Goal: Task Accomplishment & Management: Use online tool/utility

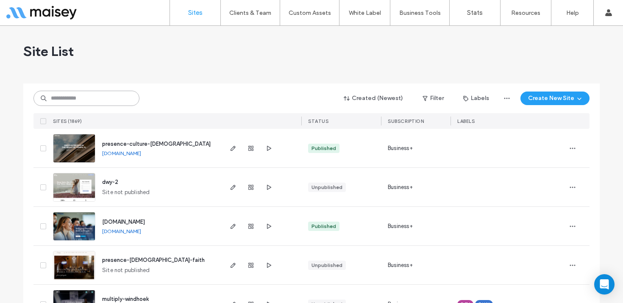
click at [78, 100] on input at bounding box center [87, 98] width 106 height 15
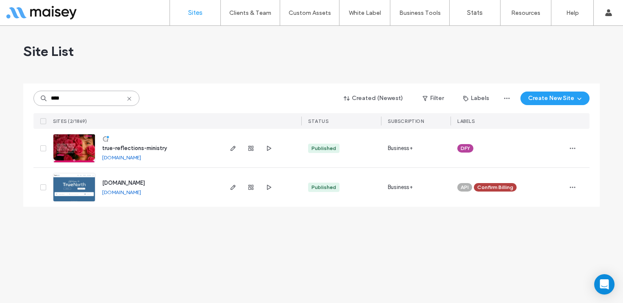
type input "****"
click at [75, 146] on img at bounding box center [74, 163] width 42 height 58
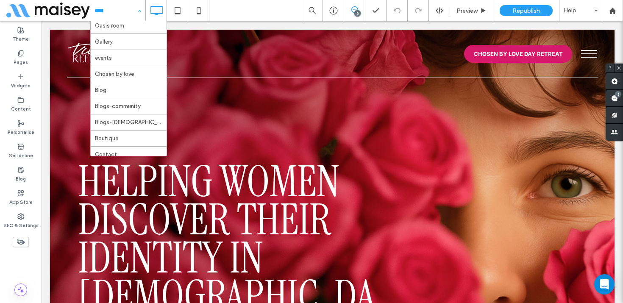
scroll to position [36, 0]
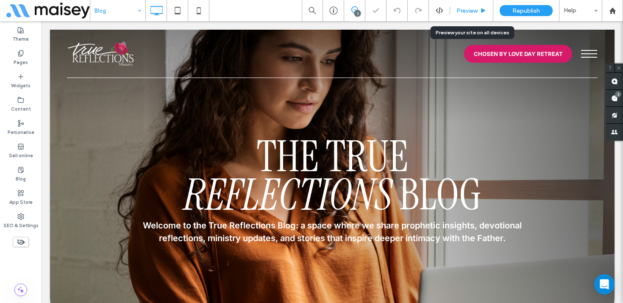
click at [478, 17] on div "Preview" at bounding box center [471, 10] width 43 height 21
click at [475, 9] on span "Preview" at bounding box center [467, 10] width 21 height 7
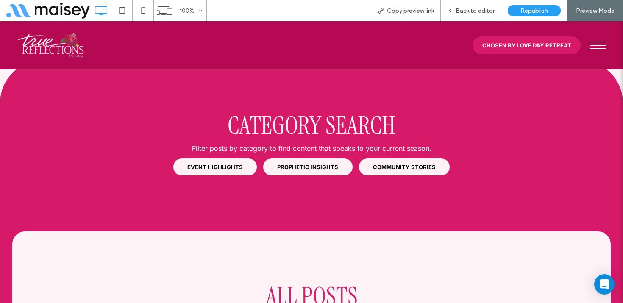
scroll to position [731, 0]
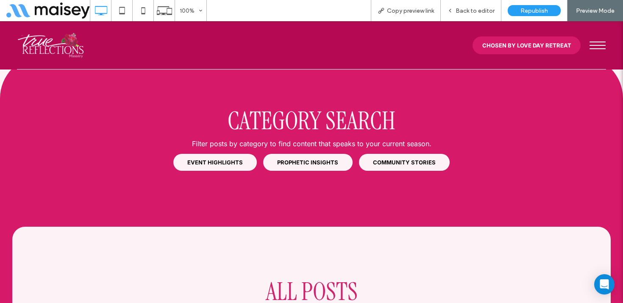
click at [318, 159] on span "PROPHETIC INSIGHTS" at bounding box center [307, 162] width 61 height 7
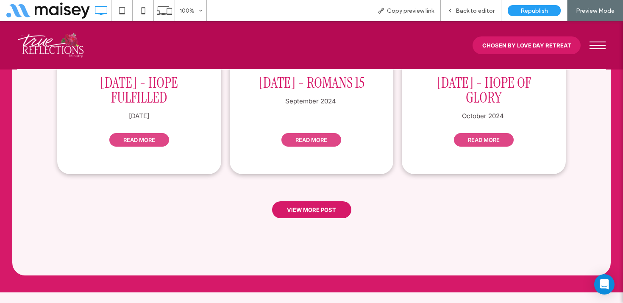
scroll to position [1122, 0]
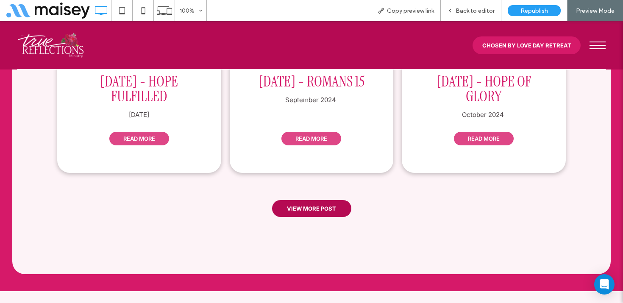
click at [309, 201] on span "VIEW MORE POST" at bounding box center [311, 208] width 49 height 15
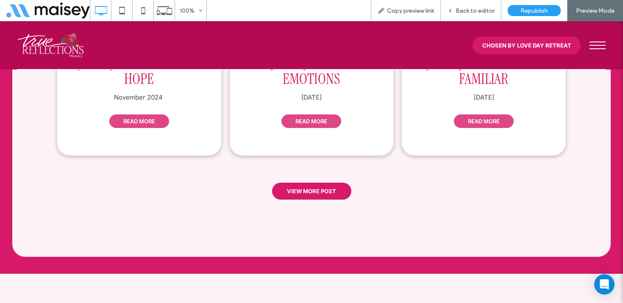
scroll to position [1343, 0]
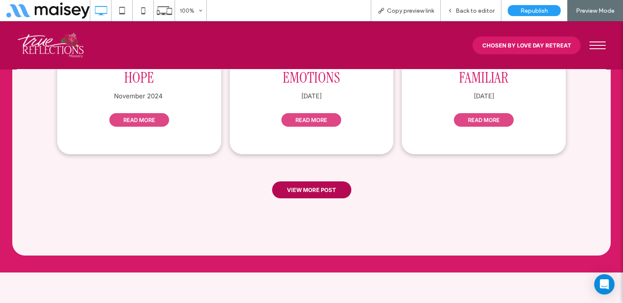
click at [324, 182] on span "VIEW MORE POST" at bounding box center [311, 189] width 49 height 15
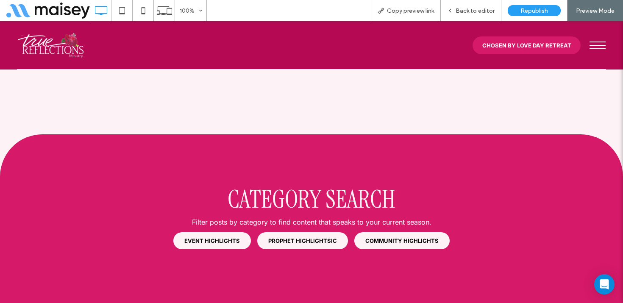
scroll to position [661, 0]
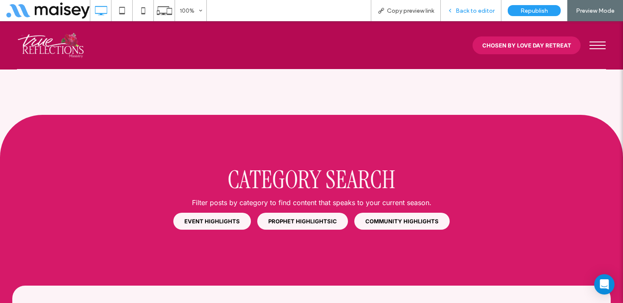
click at [483, 11] on span "Back to editor" at bounding box center [475, 10] width 39 height 7
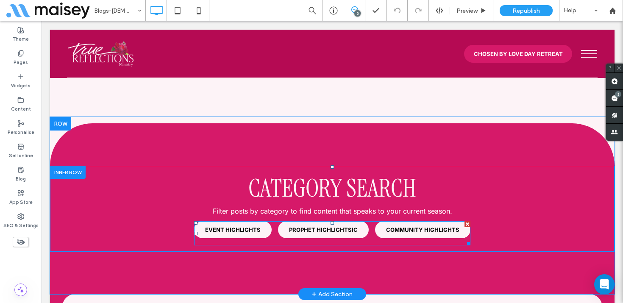
click at [324, 221] on span at bounding box center [332, 233] width 277 height 24
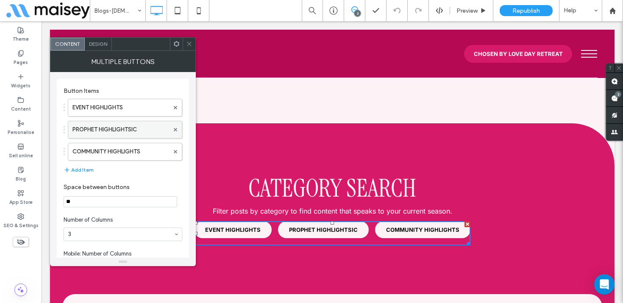
click at [132, 131] on label "PROPHET HIGHLIGHTSIC" at bounding box center [121, 129] width 97 height 17
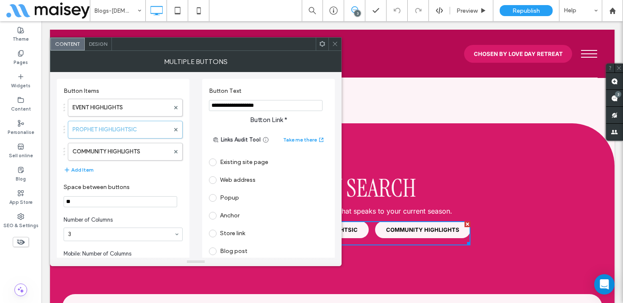
drag, startPoint x: 283, startPoint y: 105, endPoint x: 240, endPoint y: 104, distance: 43.3
click at [240, 104] on input "**********" at bounding box center [266, 105] width 114 height 11
type input "**********"
click at [122, 155] on label "COMMUNITY HIGHLIGHTS" at bounding box center [121, 151] width 97 height 17
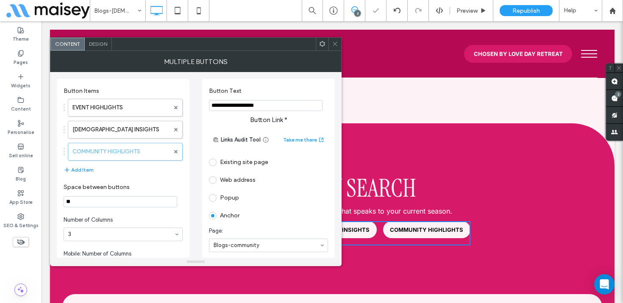
drag, startPoint x: 290, startPoint y: 109, endPoint x: 246, endPoint y: 108, distance: 44.5
click at [246, 108] on input "**********" at bounding box center [266, 105] width 114 height 11
type input "**********"
click at [336, 42] on use at bounding box center [335, 44] width 4 height 4
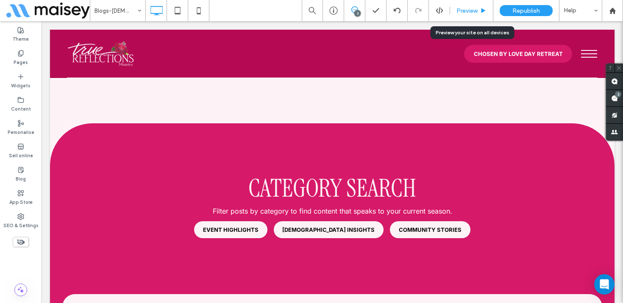
click at [478, 12] on div "Preview" at bounding box center [471, 10] width 43 height 7
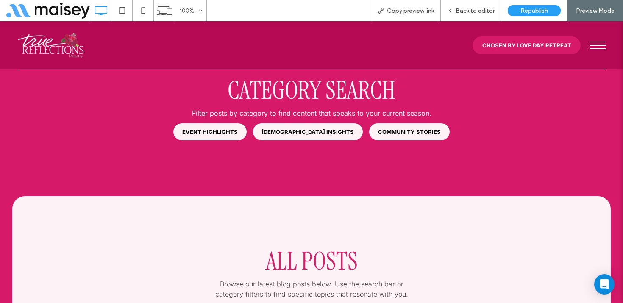
scroll to position [741, 0]
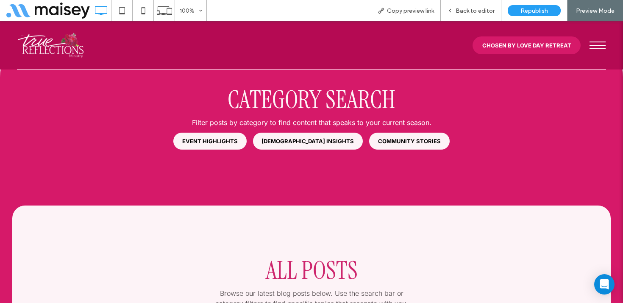
click at [238, 138] on span "EVENT HIGHLIGHTS" at bounding box center [210, 141] width 56 height 7
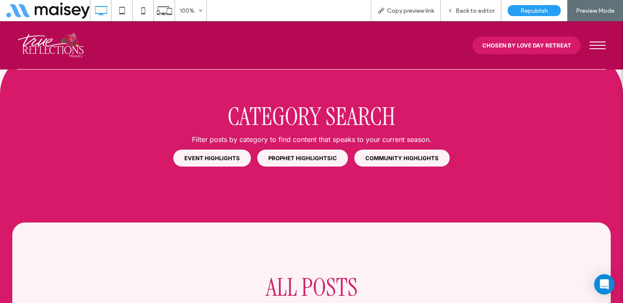
scroll to position [697, 0]
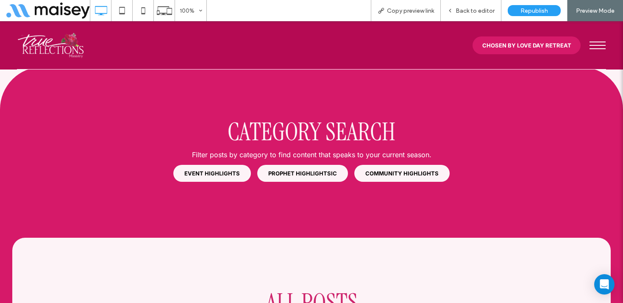
click at [404, 165] on link "COMMUNITY HIGHLIGHTS" at bounding box center [402, 173] width 95 height 17
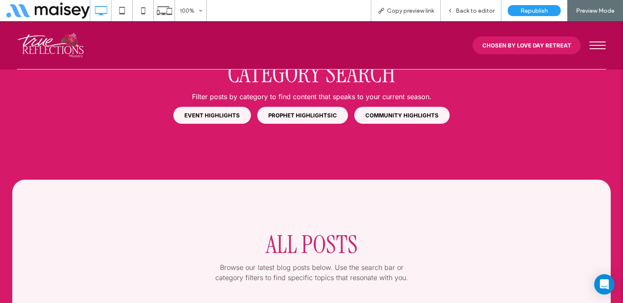
scroll to position [696, 0]
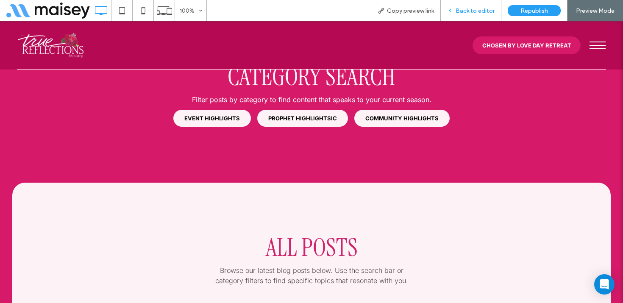
click at [477, 12] on span "Back to editor" at bounding box center [475, 10] width 39 height 7
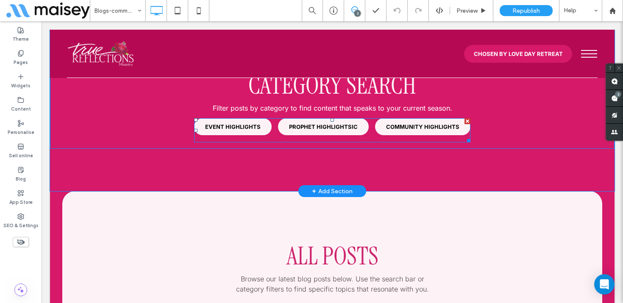
click at [355, 126] on span at bounding box center [332, 130] width 277 height 24
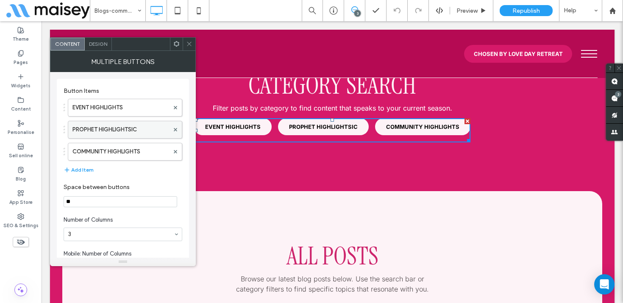
click at [100, 127] on label "PROPHET HIGHLIGHTSIC" at bounding box center [121, 129] width 97 height 17
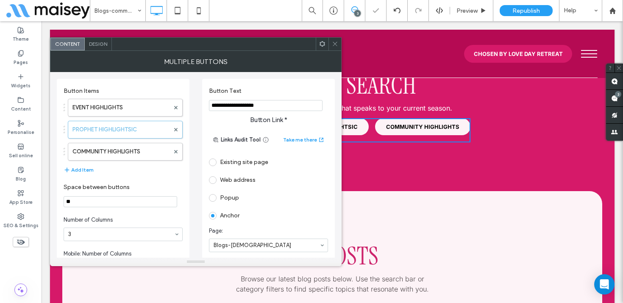
drag, startPoint x: 279, startPoint y: 106, endPoint x: 238, endPoint y: 107, distance: 40.7
click at [238, 107] on input "**********" at bounding box center [266, 105] width 114 height 11
type input "**********"
click at [147, 105] on label "EVENT HIGHLIGHTS" at bounding box center [121, 107] width 97 height 17
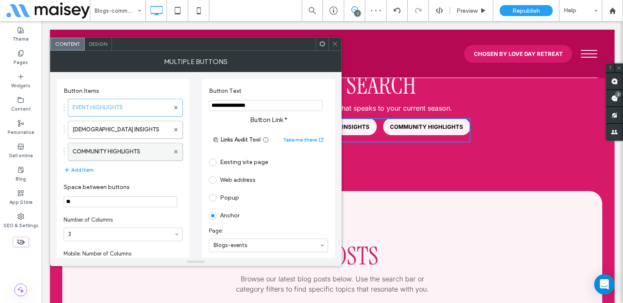
click at [129, 151] on label "COMMUNITY HIGHLIGHTS" at bounding box center [121, 151] width 97 height 17
drag, startPoint x: 286, startPoint y: 105, endPoint x: 248, endPoint y: 104, distance: 38.6
click at [248, 104] on input "**********" at bounding box center [266, 105] width 114 height 11
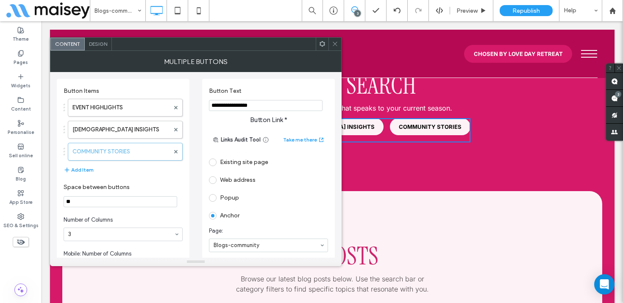
type input "**********"
click at [335, 43] on use at bounding box center [335, 44] width 4 height 4
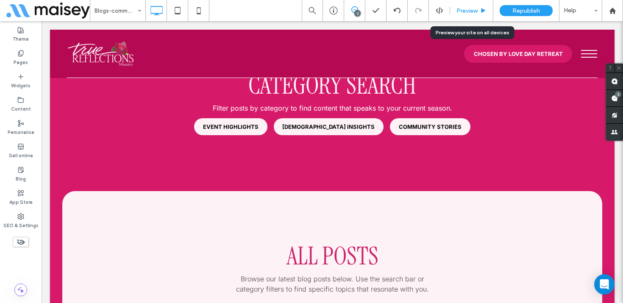
click at [464, 12] on span "Preview" at bounding box center [467, 10] width 21 height 7
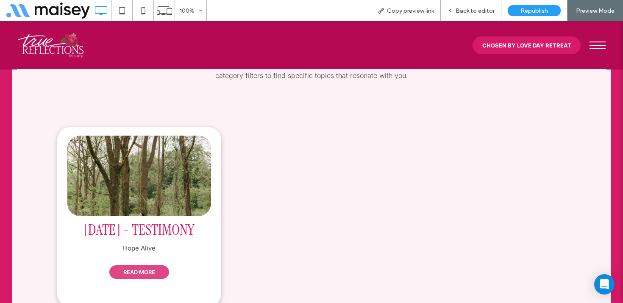
scroll to position [734, 0]
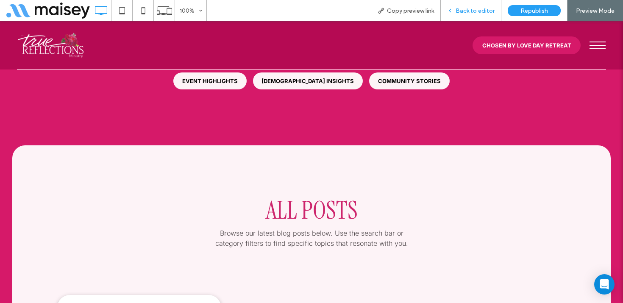
click at [472, 7] on span "Back to editor" at bounding box center [475, 10] width 39 height 7
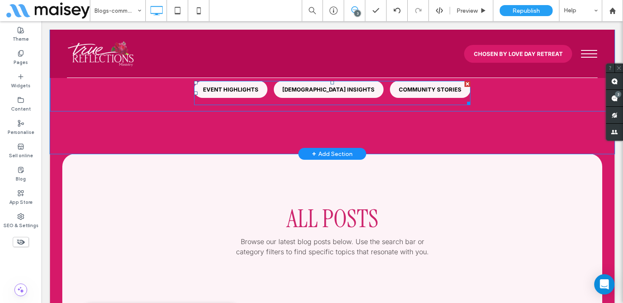
click at [348, 97] on span at bounding box center [332, 93] width 277 height 24
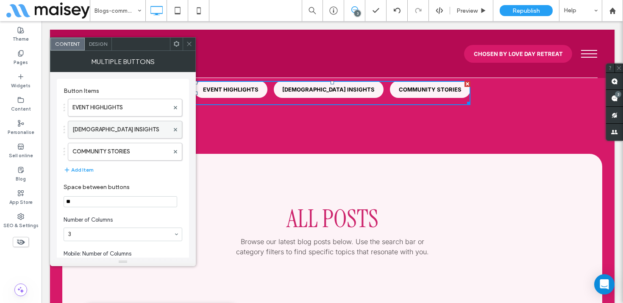
click at [127, 128] on label "PROPHET INSIGHTS" at bounding box center [121, 129] width 97 height 17
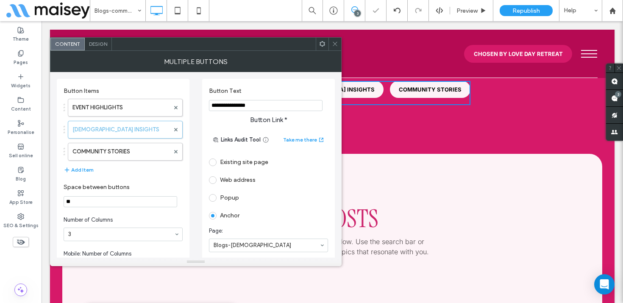
click at [236, 108] on input "**********" at bounding box center [266, 105] width 114 height 11
type input "**********"
click at [335, 39] on span at bounding box center [335, 44] width 6 height 13
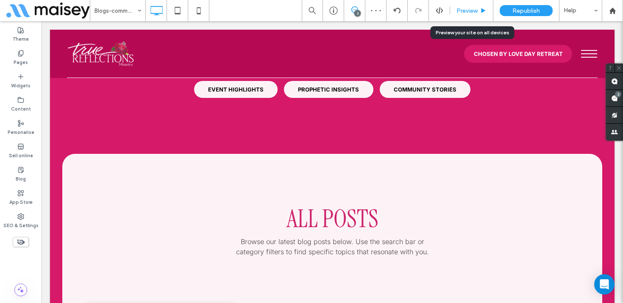
click at [468, 5] on div "Preview" at bounding box center [471, 10] width 43 height 21
click at [473, 12] on span "Preview" at bounding box center [467, 10] width 21 height 7
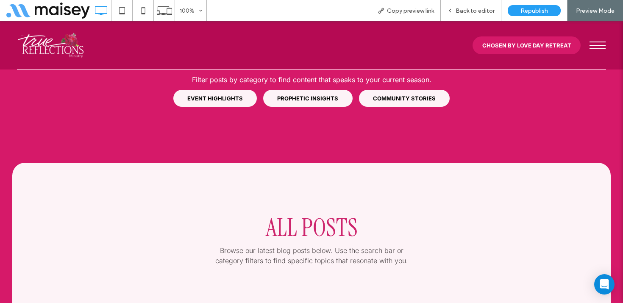
scroll to position [691, 0]
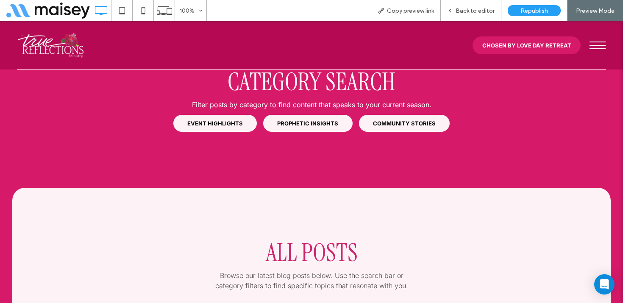
click at [193, 124] on link "EVENT HIGHLIGHTS" at bounding box center [215, 123] width 84 height 17
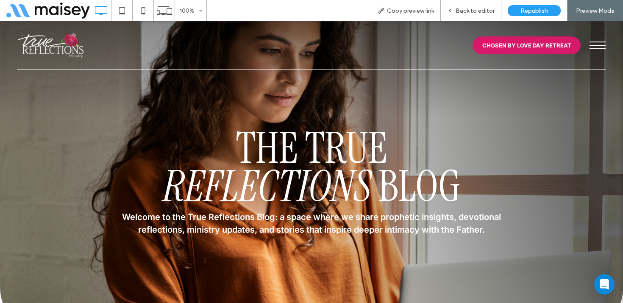
scroll to position [726, 0]
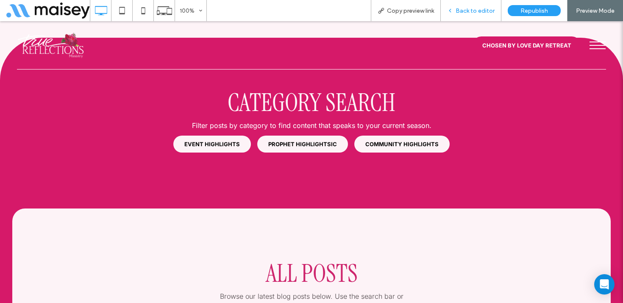
click at [474, 6] on div "Back to editor" at bounding box center [471, 10] width 61 height 21
click at [475, 13] on span "Back to editor" at bounding box center [475, 10] width 39 height 7
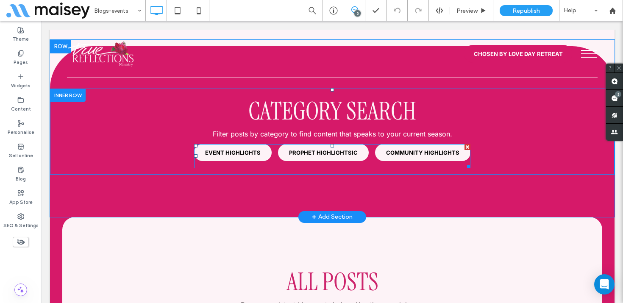
click at [354, 144] on span at bounding box center [332, 156] width 277 height 24
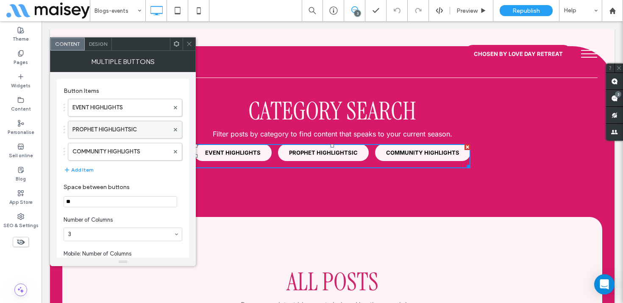
click at [129, 128] on label "PROPHET HIGHLIGHTSIC" at bounding box center [121, 129] width 97 height 17
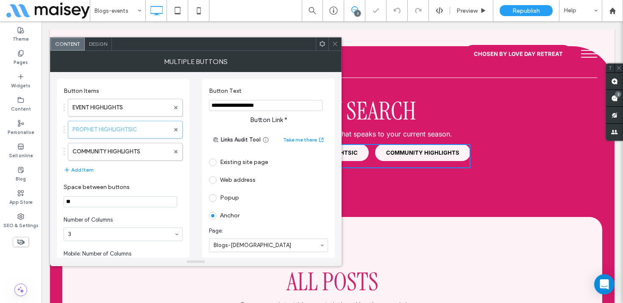
click at [235, 104] on input "**********" at bounding box center [266, 105] width 114 height 11
drag, startPoint x: 291, startPoint y: 103, endPoint x: 244, endPoint y: 103, distance: 46.6
click at [244, 103] on input "**********" at bounding box center [266, 105] width 114 height 11
type input "**********"
click at [145, 148] on label "COMMUNITY HIGHLIGHTS" at bounding box center [121, 151] width 97 height 17
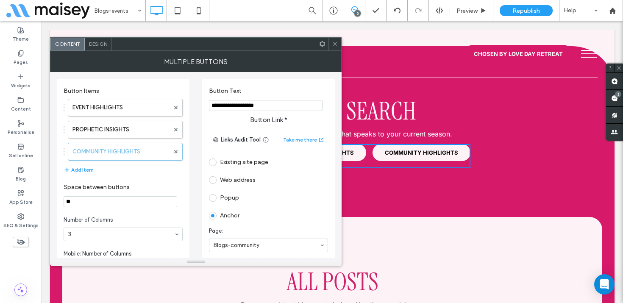
drag, startPoint x: 285, startPoint y: 105, endPoint x: 247, endPoint y: 106, distance: 38.2
click at [247, 106] on input "**********" at bounding box center [266, 105] width 114 height 11
type input "**********"
click at [335, 42] on icon at bounding box center [335, 44] width 6 height 6
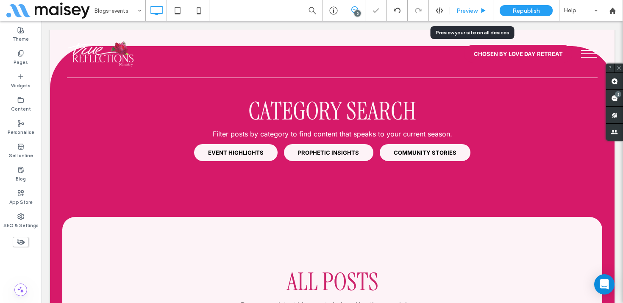
click at [479, 6] on div "Preview" at bounding box center [471, 10] width 43 height 21
click at [478, 7] on div "Preview" at bounding box center [471, 10] width 43 height 7
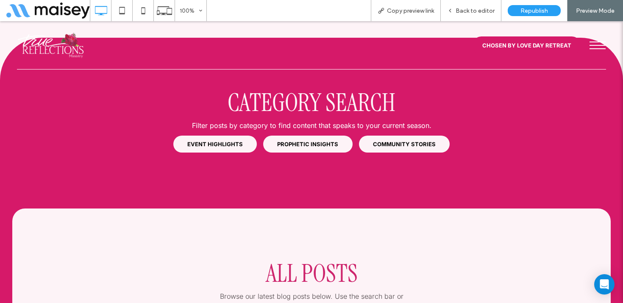
click at [222, 141] on span "EVENT HIGHLIGHTS" at bounding box center [215, 144] width 56 height 7
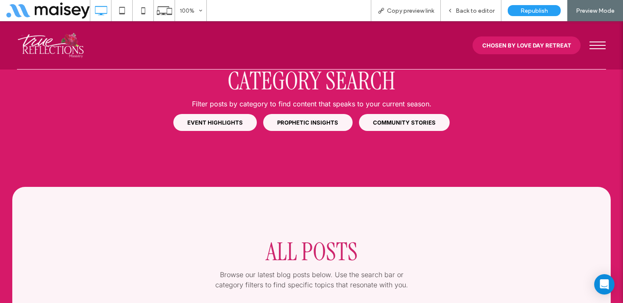
click at [218, 119] on span "EVENT HIGHLIGHTS" at bounding box center [215, 122] width 56 height 7
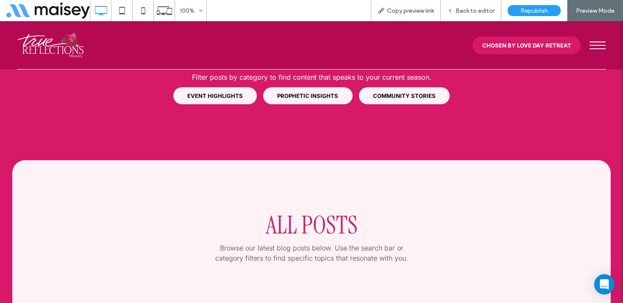
drag, startPoint x: 321, startPoint y: 83, endPoint x: 317, endPoint y: 109, distance: 26.6
click at [321, 92] on span "PROPHETIC INSIGHTS" at bounding box center [307, 95] width 61 height 7
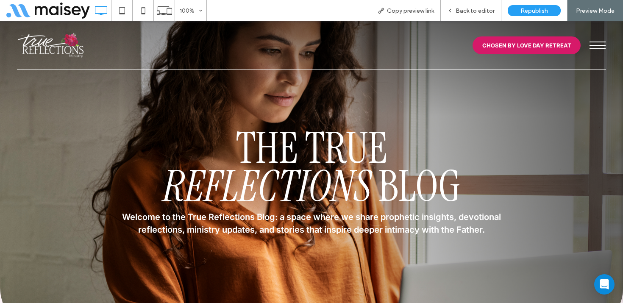
scroll to position [738, 0]
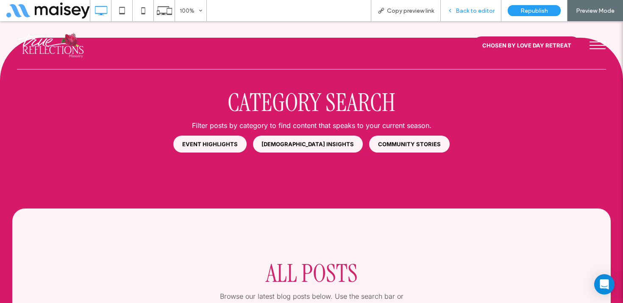
click at [482, 6] on div "Back to editor" at bounding box center [471, 10] width 61 height 21
click at [475, 8] on span "Back to editor" at bounding box center [475, 10] width 39 height 7
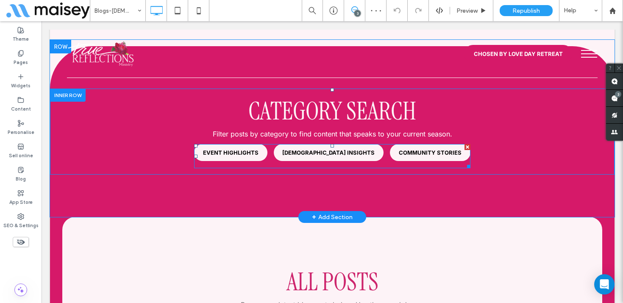
click at [351, 145] on span at bounding box center [332, 156] width 277 height 24
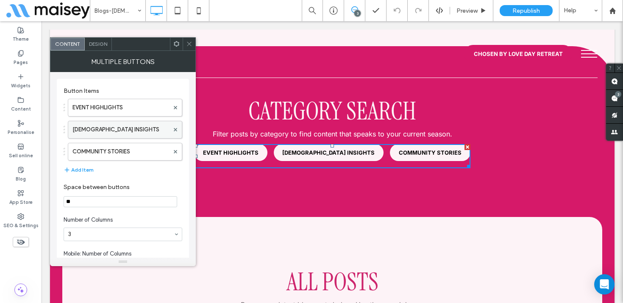
click at [142, 131] on label "PROPHET INSIGHTS" at bounding box center [121, 129] width 97 height 17
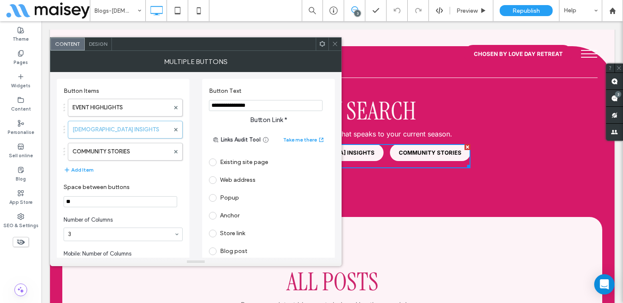
click at [236, 107] on input "**********" at bounding box center [266, 105] width 114 height 11
type input "**********"
click at [335, 41] on icon at bounding box center [335, 44] width 6 height 6
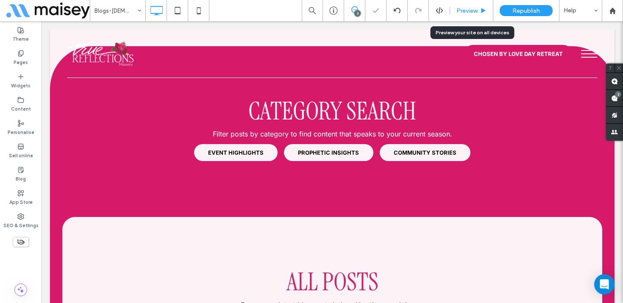
click at [463, 14] on span "Preview" at bounding box center [467, 10] width 21 height 7
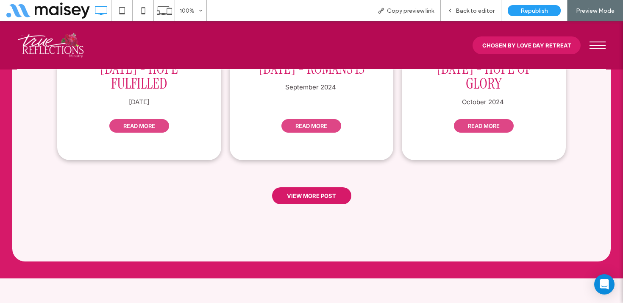
scroll to position [1131, 0]
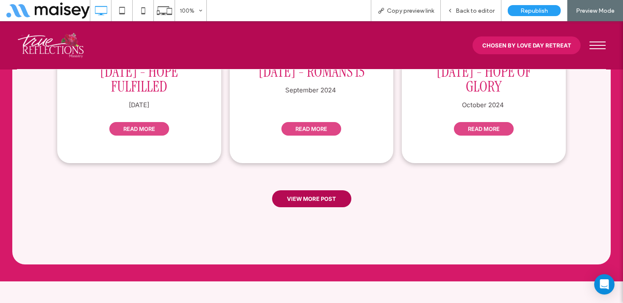
click at [310, 191] on span "VIEW MORE POST" at bounding box center [311, 198] width 49 height 15
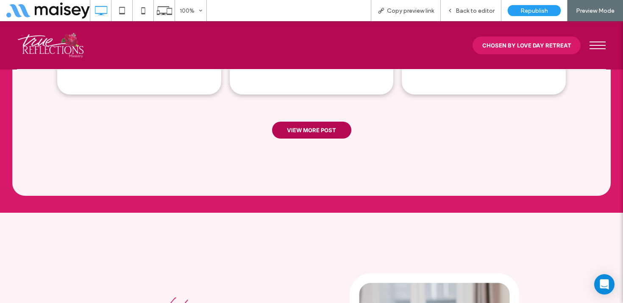
scroll to position [1371, 0]
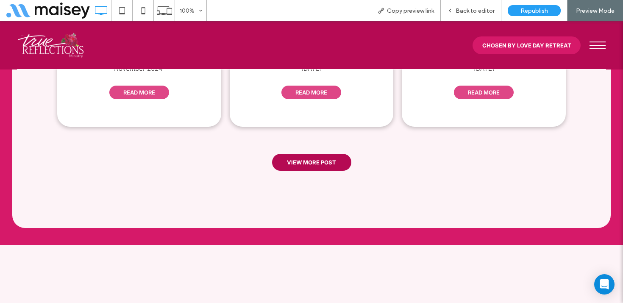
click at [322, 155] on span "VIEW MORE POST" at bounding box center [311, 162] width 49 height 15
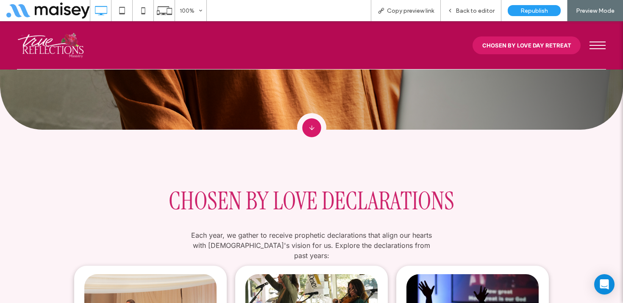
scroll to position [165, 0]
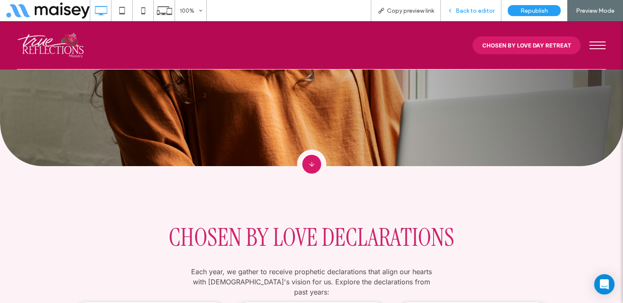
click at [475, 6] on div "Back to editor" at bounding box center [471, 10] width 61 height 21
click at [484, 11] on span "Back to editor" at bounding box center [475, 10] width 39 height 7
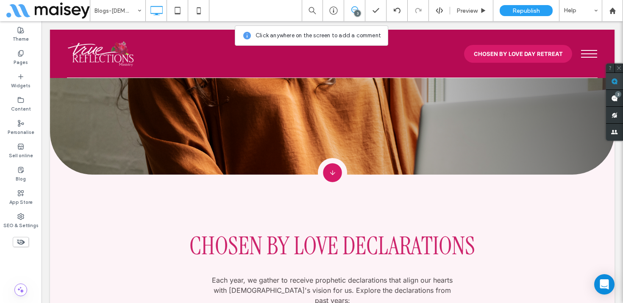
click at [609, 78] on span at bounding box center [614, 81] width 17 height 17
click at [331, 170] on img at bounding box center [332, 172] width 29 height 29
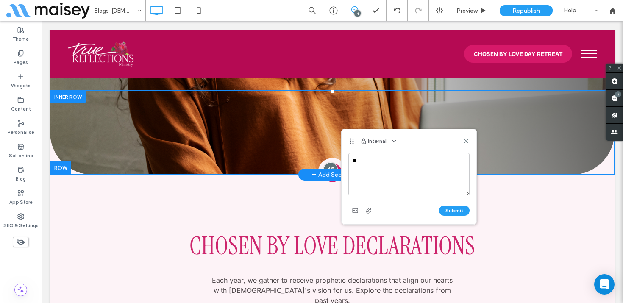
type textarea "*"
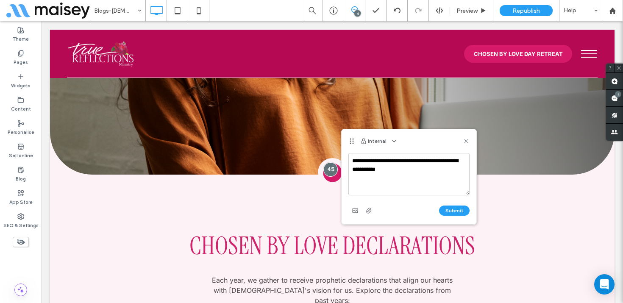
click at [406, 171] on textarea "**********" at bounding box center [409, 174] width 121 height 42
click at [452, 162] on textarea "**********" at bounding box center [409, 174] width 121 height 42
drag, startPoint x: 427, startPoint y: 170, endPoint x: 352, endPoint y: 162, distance: 75.1
click at [352, 162] on textarea "**********" at bounding box center [409, 174] width 121 height 42
click at [418, 167] on textarea "**********" at bounding box center [409, 174] width 121 height 42
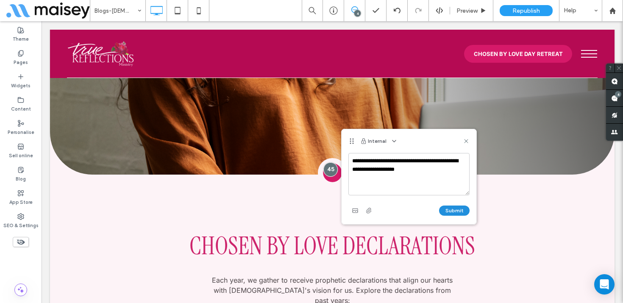
type textarea "**********"
click at [458, 207] on button "Submit" at bounding box center [454, 211] width 31 height 10
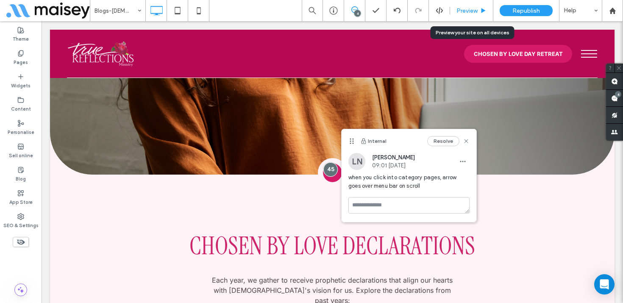
click at [467, 6] on div "Preview" at bounding box center [471, 10] width 43 height 21
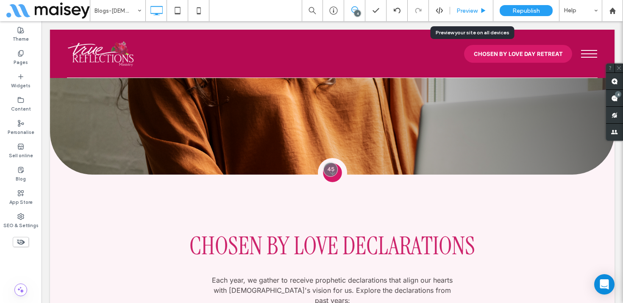
click at [475, 8] on span "Preview" at bounding box center [467, 10] width 21 height 7
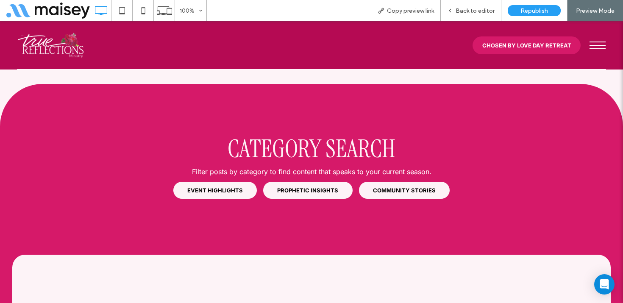
scroll to position [713, 0]
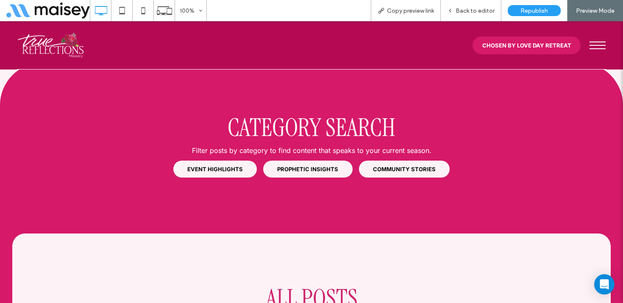
click at [330, 162] on link "PROPHETIC INSIGHTS" at bounding box center [307, 169] width 89 height 17
click at [309, 166] on span "PROPHETIC INSIGHTS" at bounding box center [307, 169] width 61 height 7
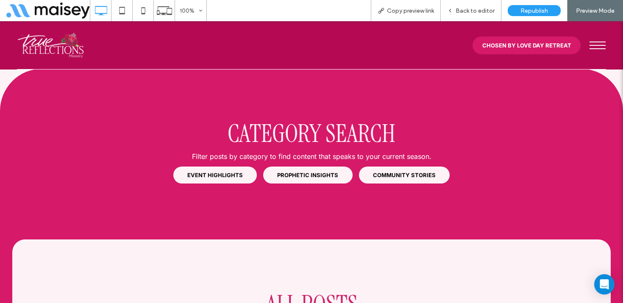
scroll to position [659, 0]
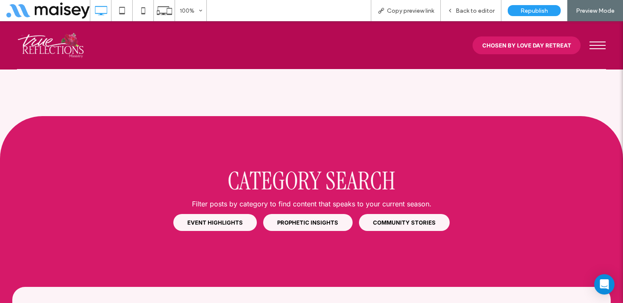
click at [234, 219] on span "EVENT HIGHLIGHTS" at bounding box center [215, 222] width 56 height 7
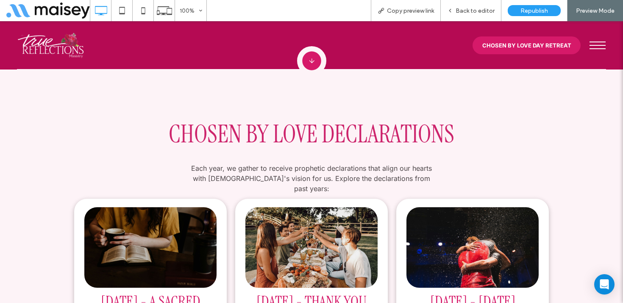
scroll to position [212, 0]
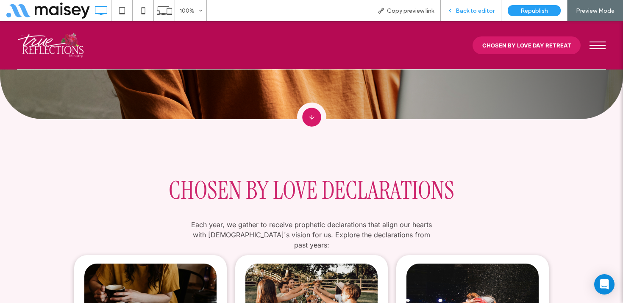
click at [476, 10] on span "Back to editor" at bounding box center [475, 10] width 39 height 7
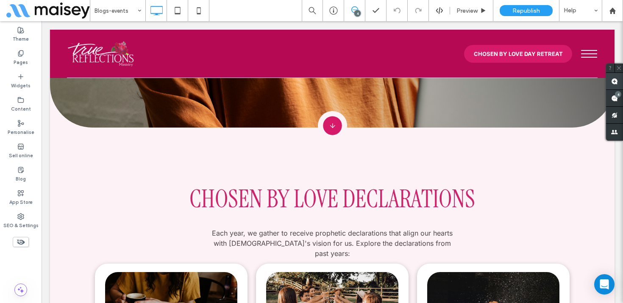
click at [614, 81] on use at bounding box center [615, 81] width 7 height 7
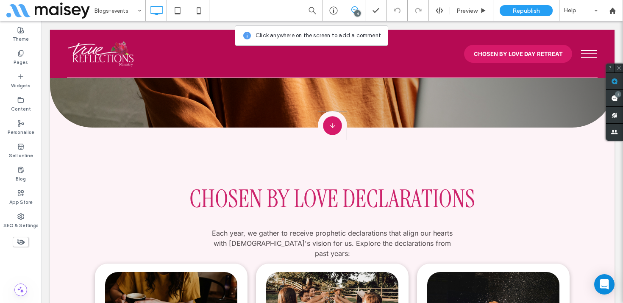
click at [332, 124] on img at bounding box center [332, 125] width 29 height 29
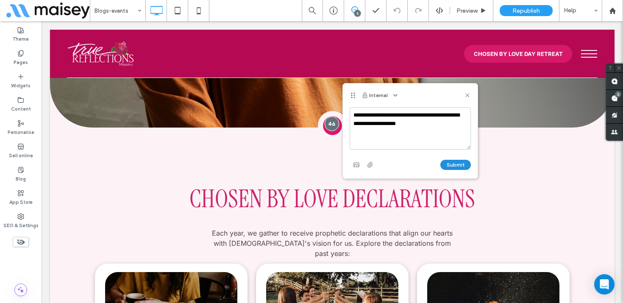
type textarea "**********"
click at [452, 165] on button "Submit" at bounding box center [456, 165] width 31 height 10
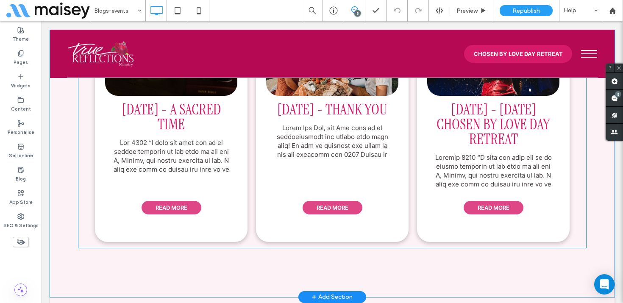
scroll to position [623, 0]
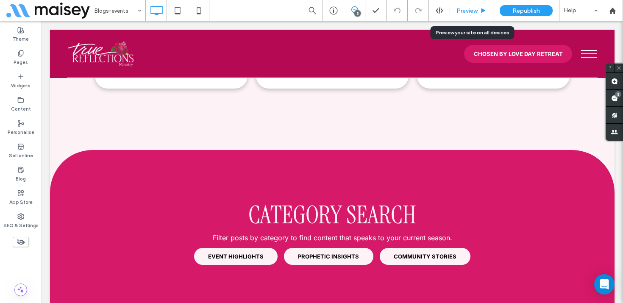
click at [470, 9] on span "Preview" at bounding box center [467, 10] width 21 height 7
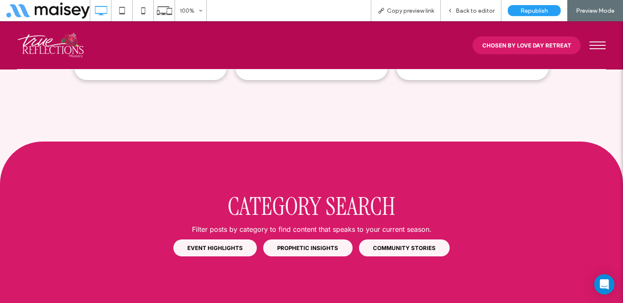
click at [410, 245] on span "COMMUNITY STORIES" at bounding box center [404, 248] width 63 height 7
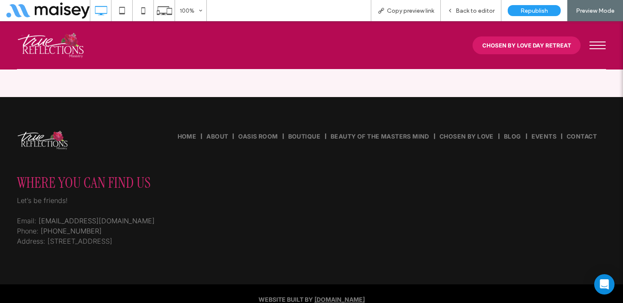
scroll to position [1493, 0]
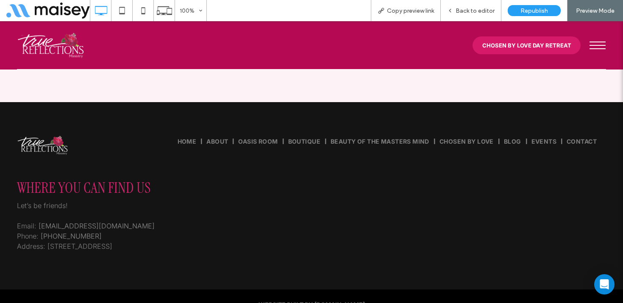
click at [596, 46] on button "menu" at bounding box center [597, 45] width 25 height 22
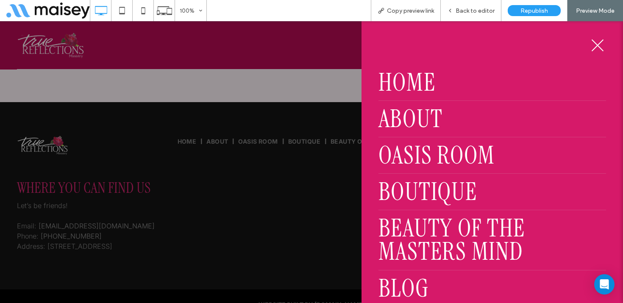
click at [596, 42] on button "menu" at bounding box center [597, 45] width 25 height 22
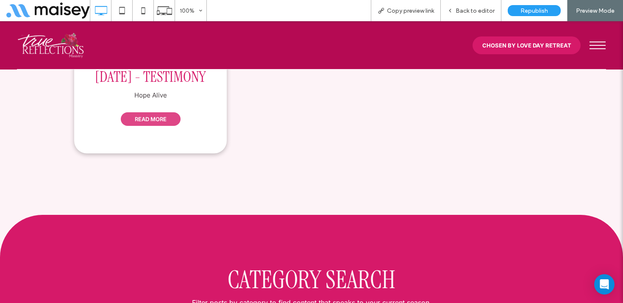
scroll to position [611, 0]
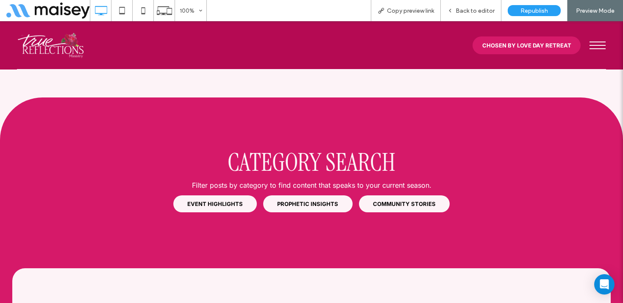
click at [307, 207] on span "PROPHETIC INSIGHTS" at bounding box center [307, 204] width 61 height 7
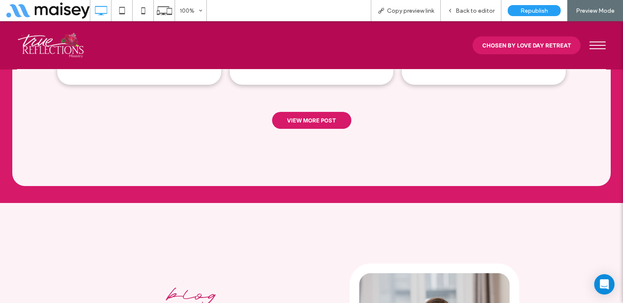
scroll to position [1184, 0]
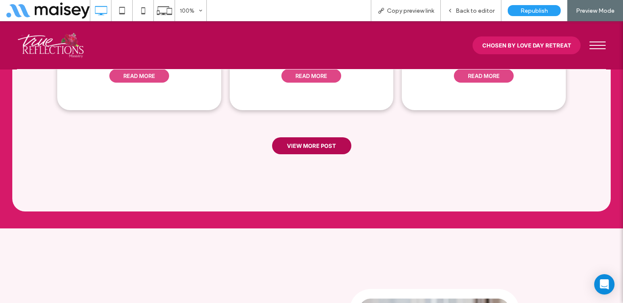
click at [313, 138] on span "VIEW MORE POST" at bounding box center [311, 145] width 49 height 15
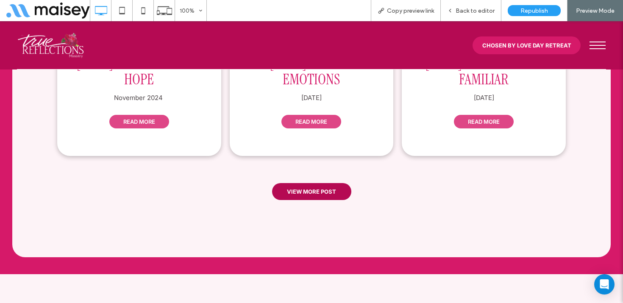
scroll to position [1347, 0]
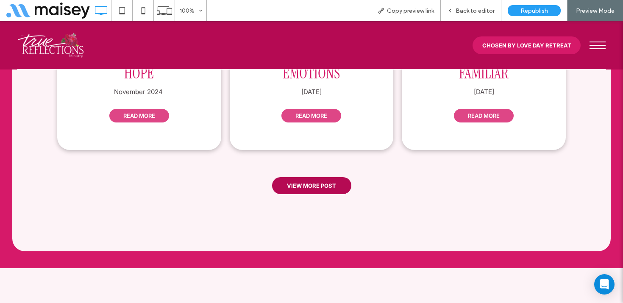
click at [305, 178] on span "VIEW MORE POST" at bounding box center [311, 185] width 49 height 15
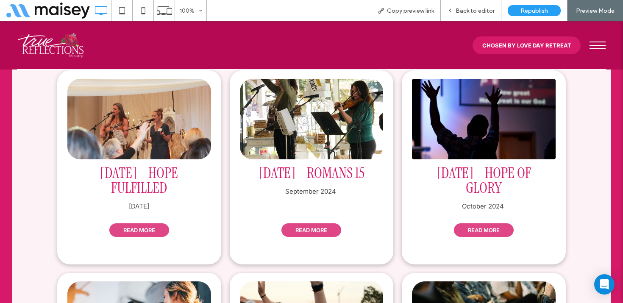
scroll to position [1029, 0]
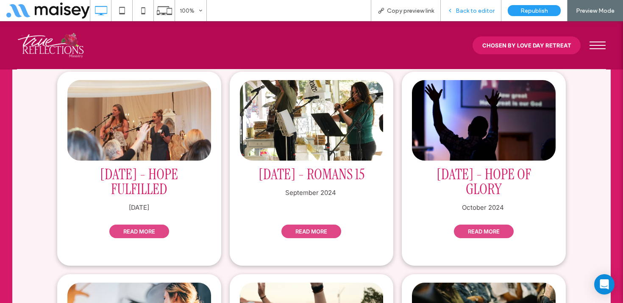
click at [478, 12] on span "Back to editor" at bounding box center [475, 10] width 39 height 7
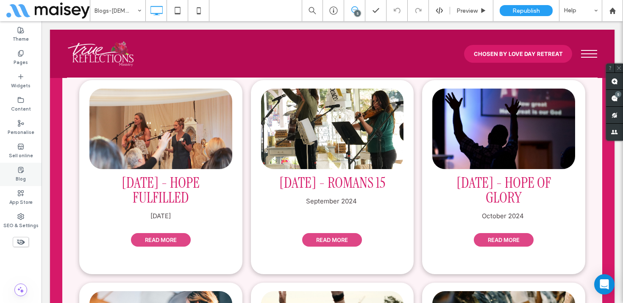
click at [20, 174] on label "Blog" at bounding box center [21, 177] width 10 height 9
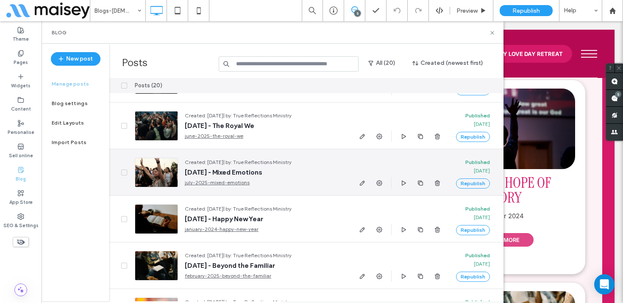
scroll to position [226, 0]
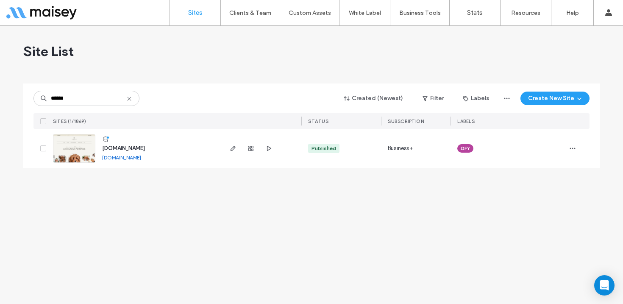
type input "******"
click at [63, 149] on img at bounding box center [74, 163] width 42 height 58
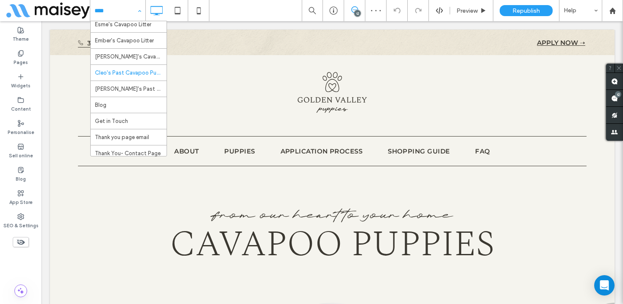
scroll to position [112, 0]
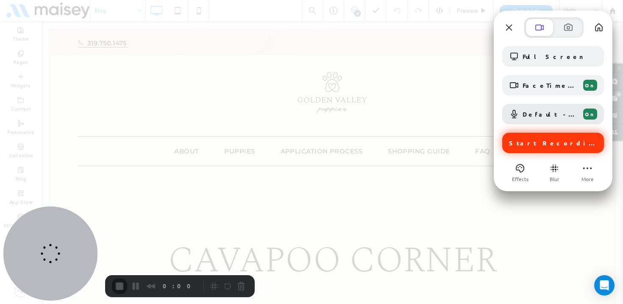
click at [539, 145] on span "Start Recording" at bounding box center [554, 143] width 90 height 8
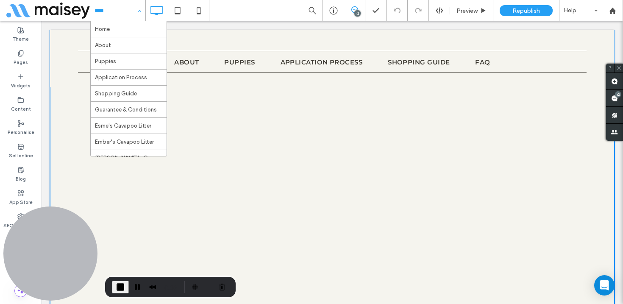
scroll to position [1815, 0]
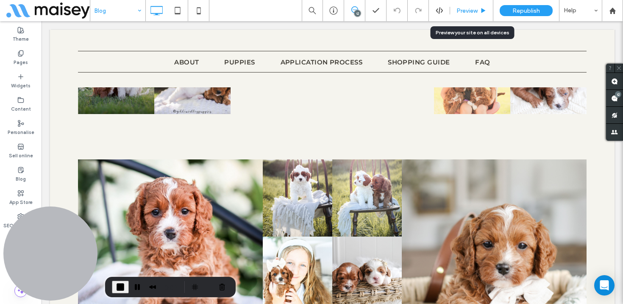
click at [469, 6] on div "Preview" at bounding box center [471, 10] width 43 height 21
click at [475, 9] on span "Preview" at bounding box center [467, 10] width 21 height 7
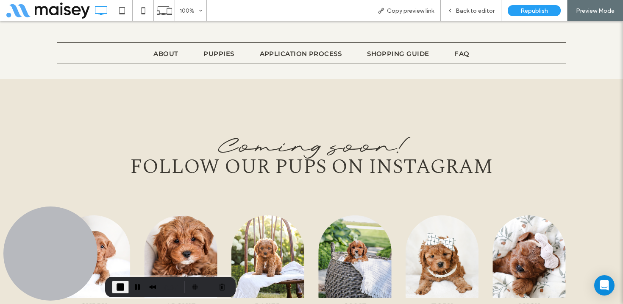
scroll to position [2942, 0]
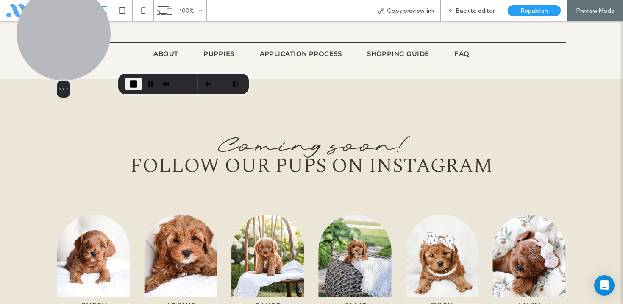
drag, startPoint x: 54, startPoint y: 246, endPoint x: 70, endPoint y: 33, distance: 213.1
click at [70, 33] on div at bounding box center [64, 33] width 94 height 94
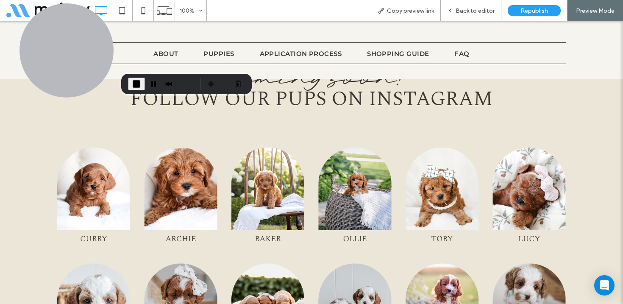
scroll to position [3021, 0]
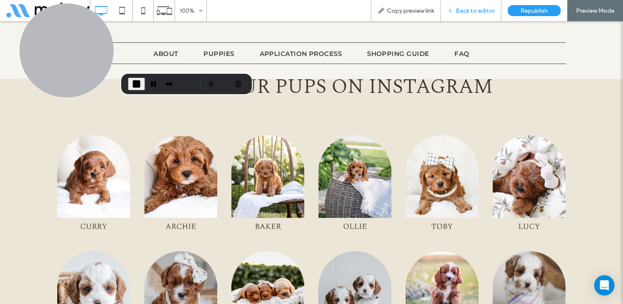
click at [476, 10] on span "Back to editor" at bounding box center [475, 10] width 39 height 7
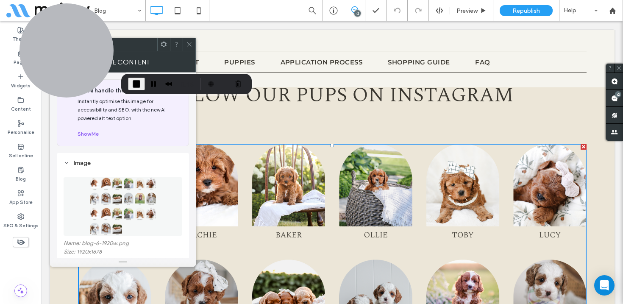
click at [187, 45] on icon at bounding box center [189, 44] width 6 height 6
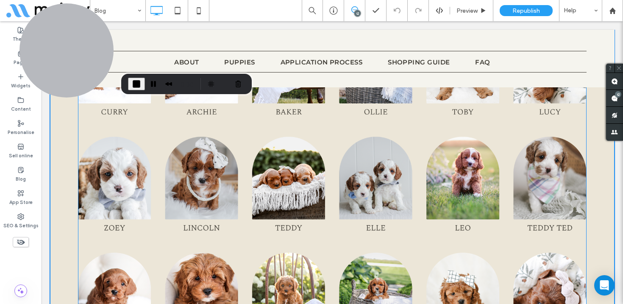
scroll to position [3172, 0]
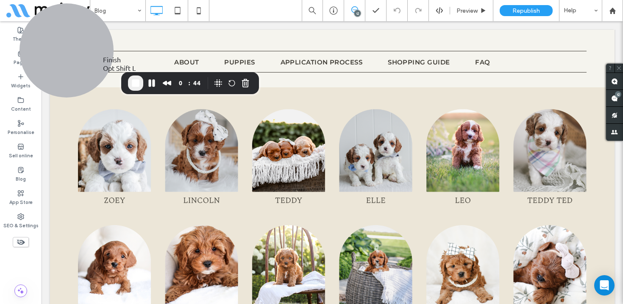
click at [139, 84] on span "End Recording" at bounding box center [136, 83] width 10 height 10
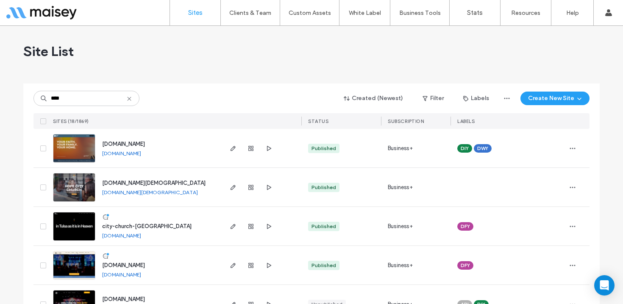
type input "****"
click at [69, 223] on img at bounding box center [74, 241] width 42 height 58
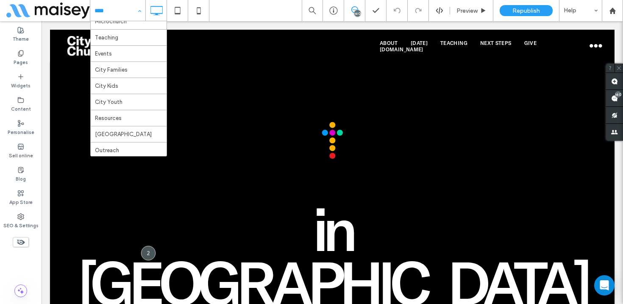
scroll to position [106, 0]
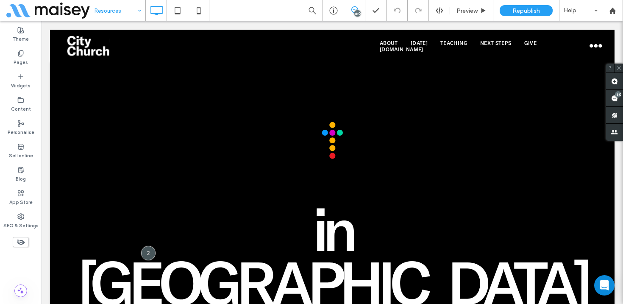
click at [471, 12] on div "Resources 160 Preview Republish Help Site Comments Site Comments Automate new c…" at bounding box center [311, 152] width 623 height 304
click at [475, 9] on span "Preview" at bounding box center [467, 10] width 21 height 7
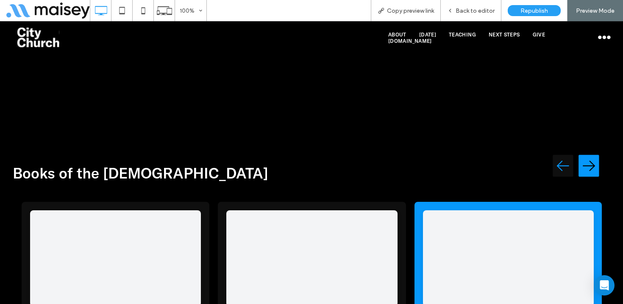
scroll to position [3374, 0]
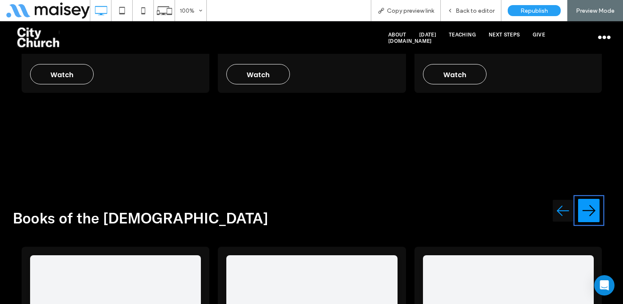
click at [587, 197] on img "Next testimonial" at bounding box center [589, 210] width 22 height 27
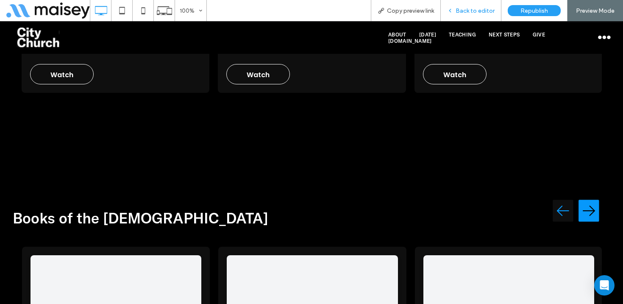
click at [468, 11] on span "Back to editor" at bounding box center [475, 10] width 39 height 7
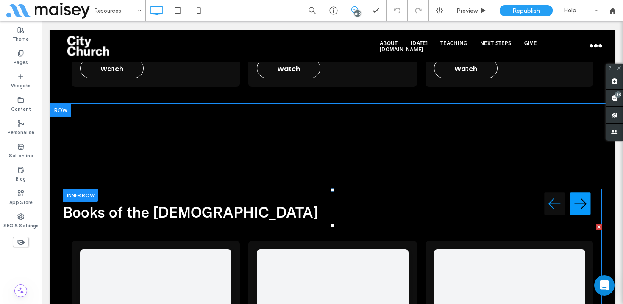
scroll to position [3374, 0]
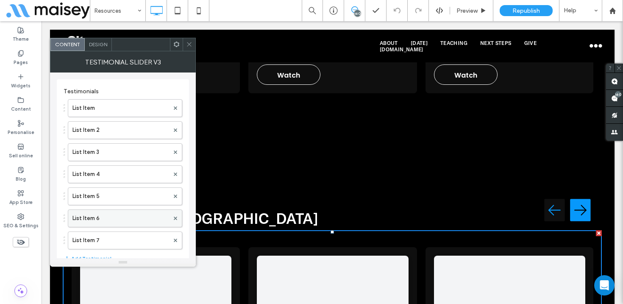
click at [115, 217] on label "List Item 6" at bounding box center [121, 218] width 97 height 17
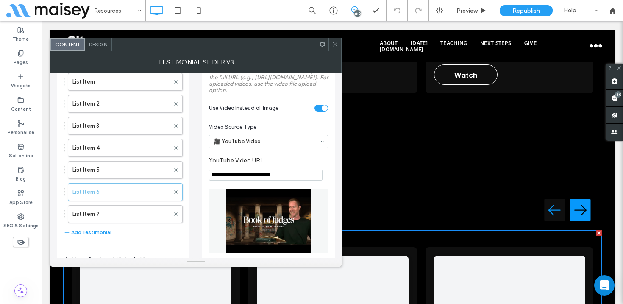
scroll to position [22, 0]
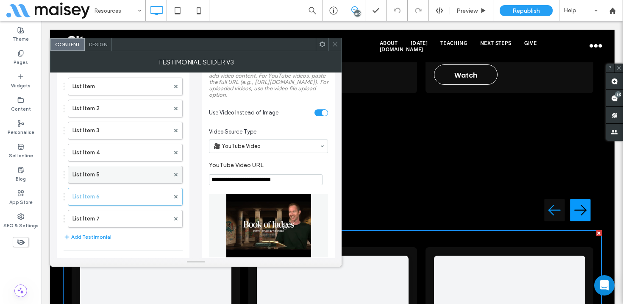
click at [109, 173] on label "List Item 5" at bounding box center [121, 174] width 97 height 17
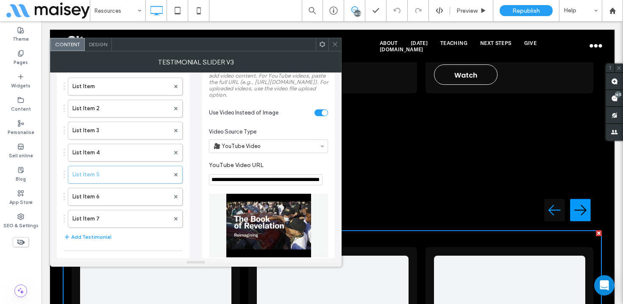
click at [245, 185] on input "**********" at bounding box center [266, 179] width 114 height 11
paste input "YouTube Video URL"
type input "**********"
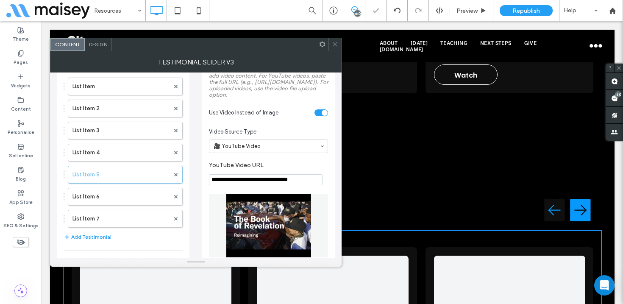
click at [280, 171] on label "YouTube Video URL" at bounding box center [267, 166] width 116 height 9
click at [332, 46] on icon at bounding box center [335, 44] width 6 height 6
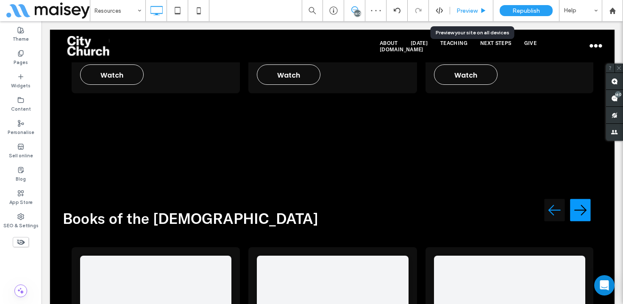
click at [475, 7] on span "Preview" at bounding box center [467, 10] width 21 height 7
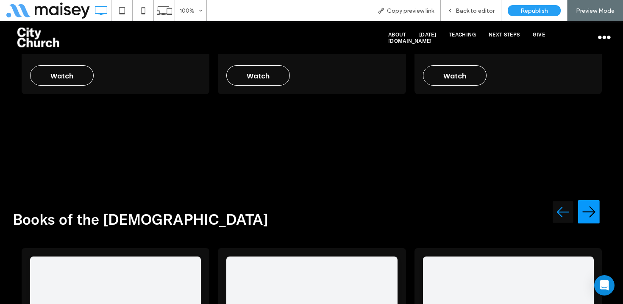
scroll to position [3373, 0]
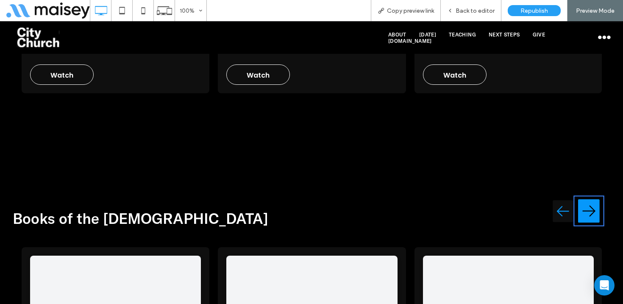
click at [595, 198] on img "Next testimonial" at bounding box center [589, 211] width 22 height 27
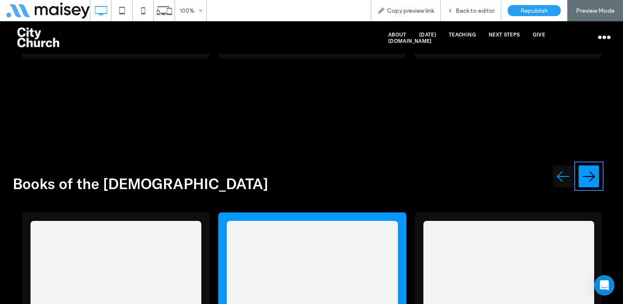
scroll to position [3414, 0]
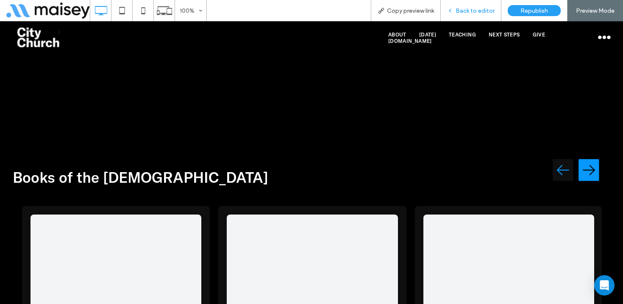
click at [477, 8] on span "Back to editor" at bounding box center [475, 10] width 39 height 7
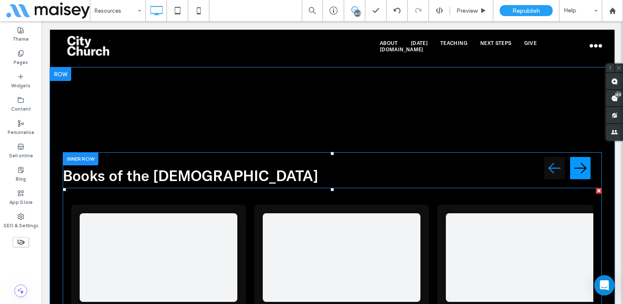
scroll to position [3415, 0]
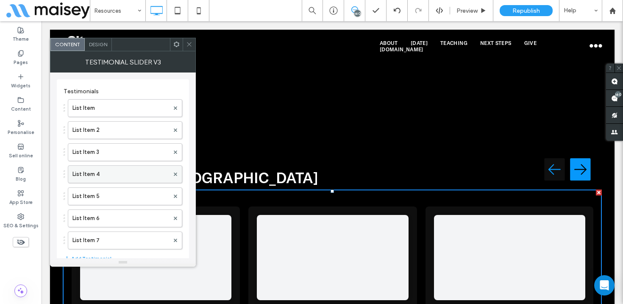
click at [118, 174] on label "List Item 4" at bounding box center [121, 174] width 97 height 17
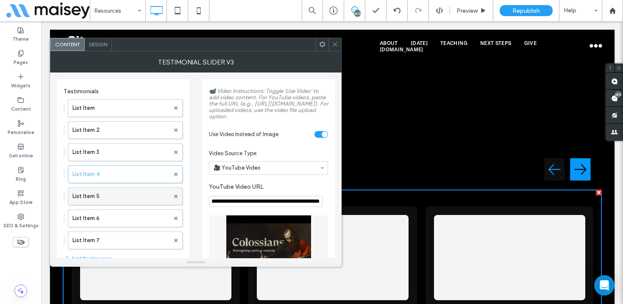
click at [123, 196] on label "List Item 5" at bounding box center [121, 196] width 97 height 17
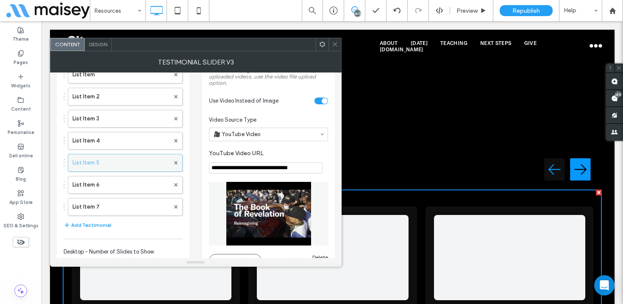
scroll to position [37, 0]
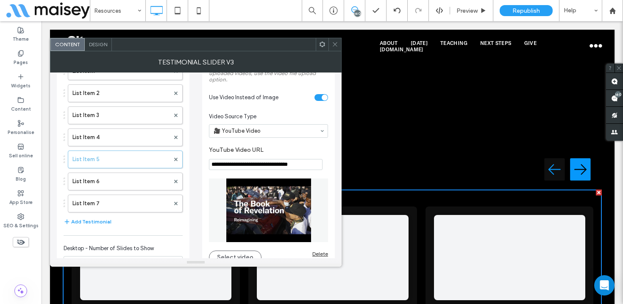
click at [334, 43] on icon at bounding box center [335, 44] width 6 height 6
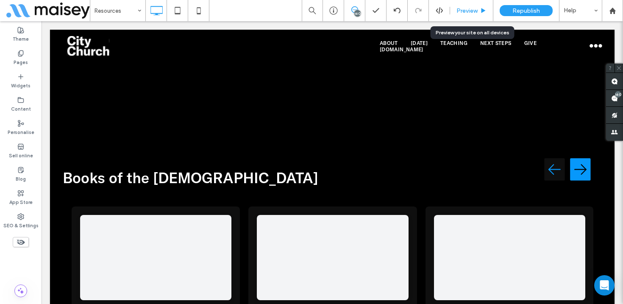
click at [471, 13] on span "Preview" at bounding box center [467, 10] width 21 height 7
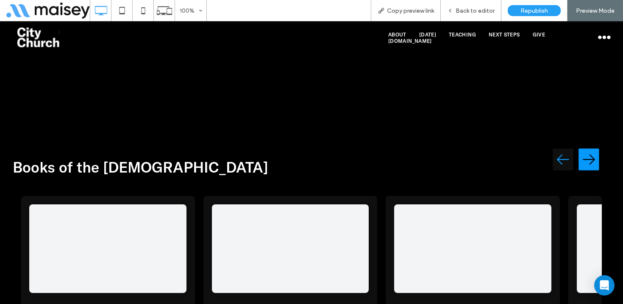
click at [471, 13] on span "Back to editor" at bounding box center [475, 10] width 39 height 7
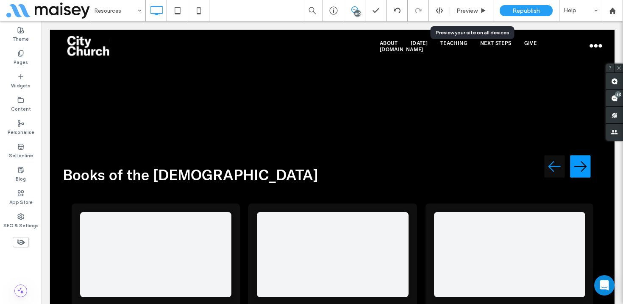
scroll to position [3415, 0]
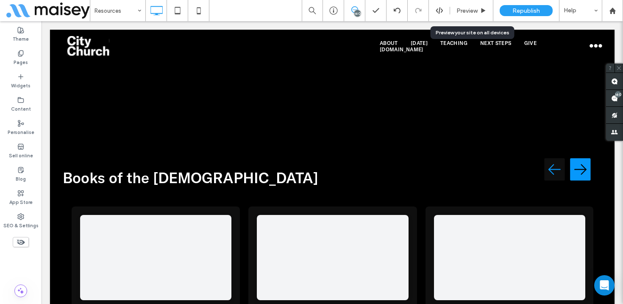
click at [471, 13] on span "Preview" at bounding box center [467, 10] width 21 height 7
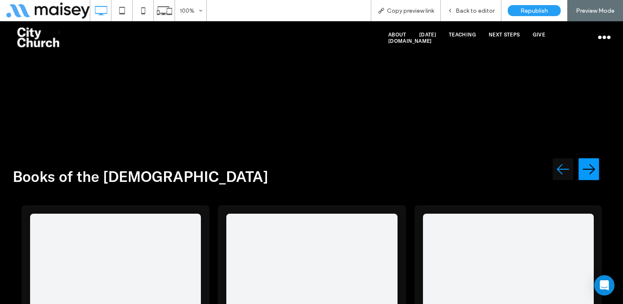
scroll to position [3414, 0]
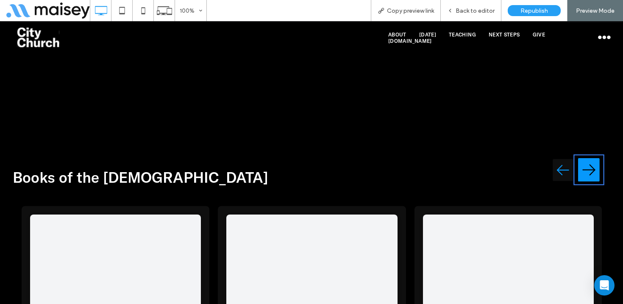
click at [589, 156] on img "Next testimonial" at bounding box center [589, 169] width 22 height 27
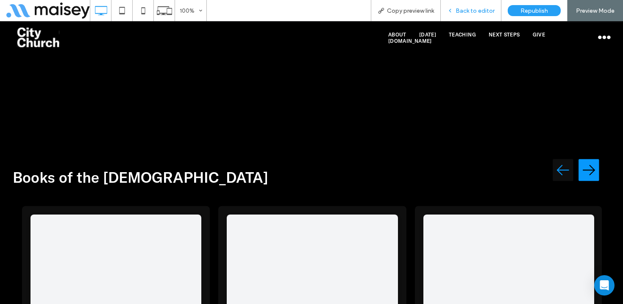
drag, startPoint x: 482, startPoint y: 8, endPoint x: 394, endPoint y: 103, distance: 129.9
click at [482, 8] on span "Back to editor" at bounding box center [475, 10] width 39 height 7
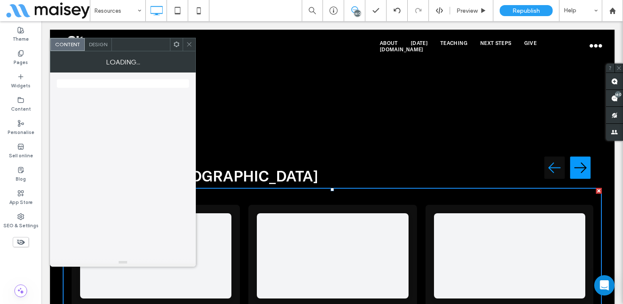
scroll to position [3415, 0]
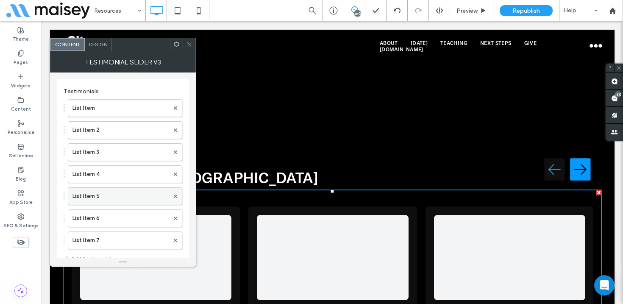
click at [113, 195] on label "List Item 5" at bounding box center [121, 196] width 97 height 17
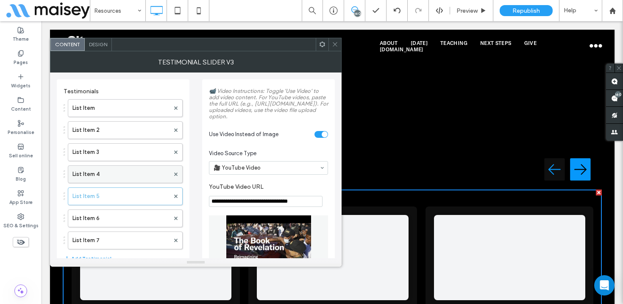
click at [109, 176] on label "List Item 4" at bounding box center [121, 174] width 97 height 17
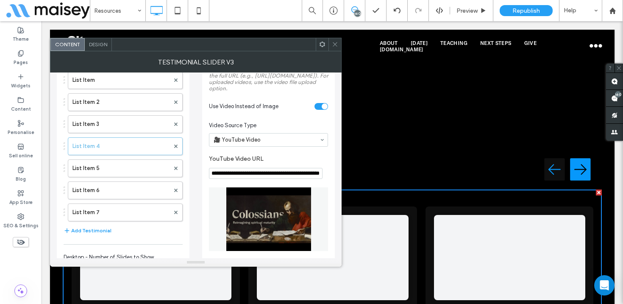
scroll to position [26, 0]
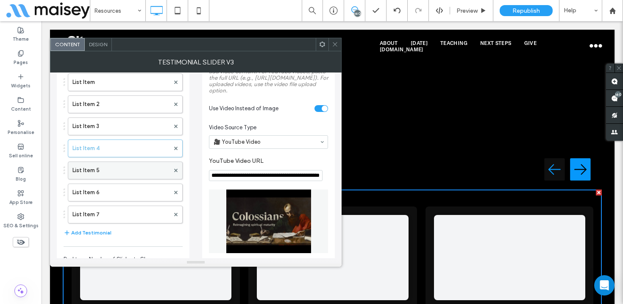
click at [101, 175] on label "List Item 5" at bounding box center [121, 170] width 97 height 17
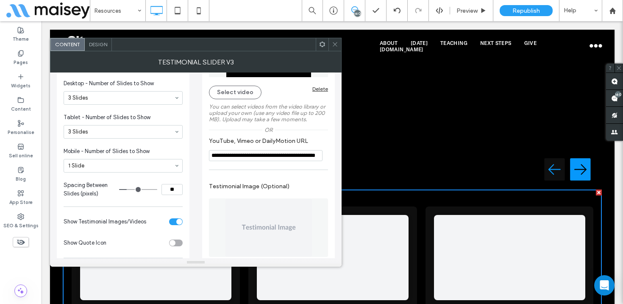
scroll to position [203, 0]
click at [240, 160] on input "**********" at bounding box center [266, 154] width 114 height 11
paste input "YouTube, Vimeo or DailyMotion URL"
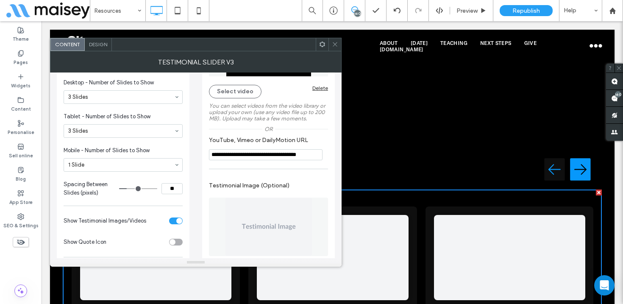
scroll to position [0, 7]
type input "**********"
click at [243, 185] on div "**********" at bounding box center [268, 300] width 133 height 846
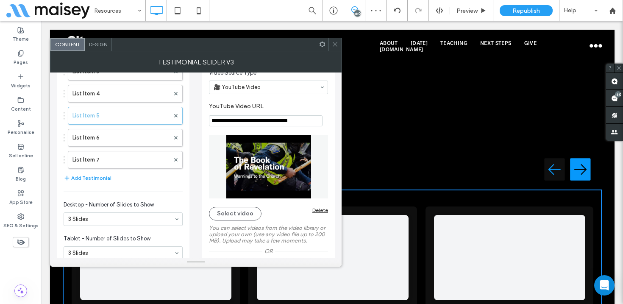
scroll to position [70, 0]
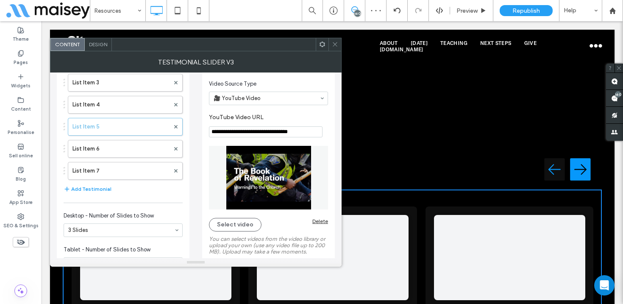
click at [334, 45] on use at bounding box center [335, 44] width 4 height 4
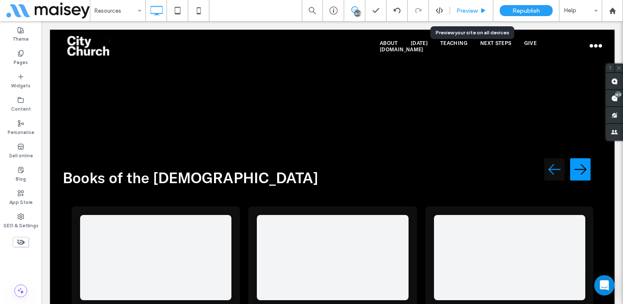
click at [468, 8] on span "Preview" at bounding box center [467, 10] width 21 height 7
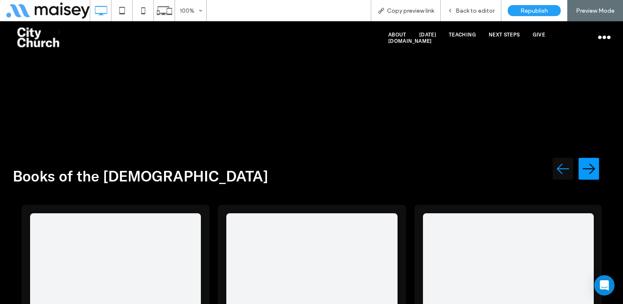
scroll to position [3414, 0]
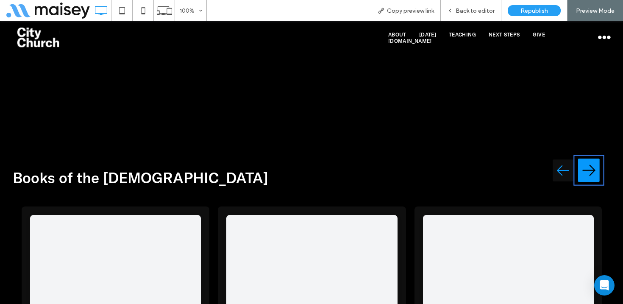
click at [589, 157] on img "Next testimonial" at bounding box center [589, 170] width 22 height 27
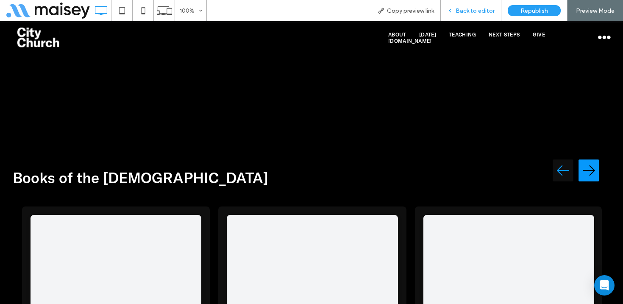
click at [487, 14] on span "Back to editor" at bounding box center [475, 10] width 39 height 7
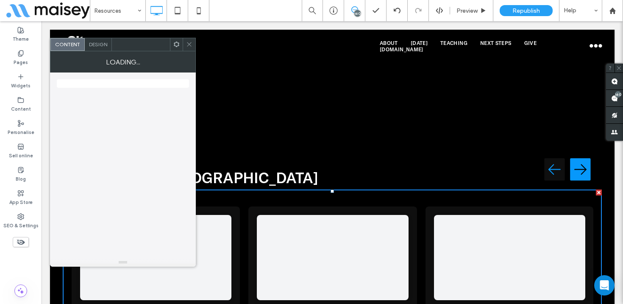
scroll to position [3415, 0]
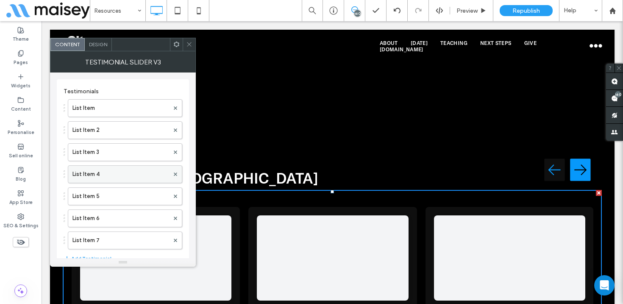
click at [108, 174] on label "List Item 4" at bounding box center [121, 174] width 97 height 17
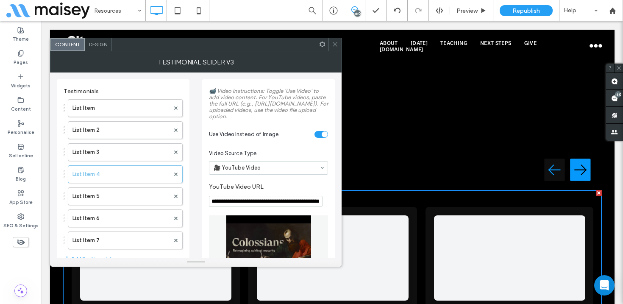
scroll to position [12, 0]
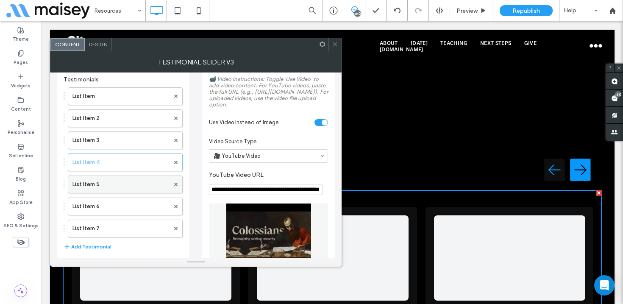
click at [95, 179] on label "List Item 5" at bounding box center [121, 184] width 97 height 17
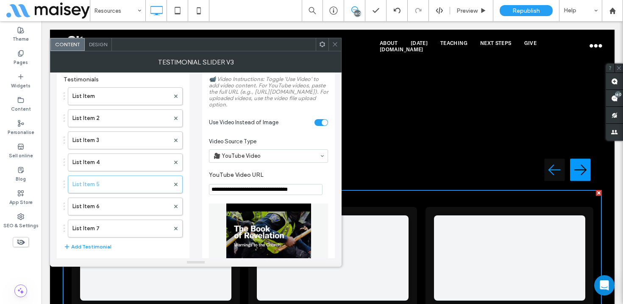
click at [249, 195] on input "**********" at bounding box center [266, 189] width 114 height 11
paste input "****"
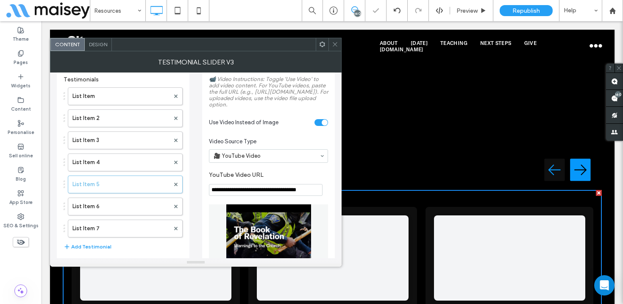
type input "**********"
click at [285, 181] on label "YouTube Video URL" at bounding box center [267, 175] width 116 height 9
click at [333, 43] on icon at bounding box center [335, 44] width 6 height 6
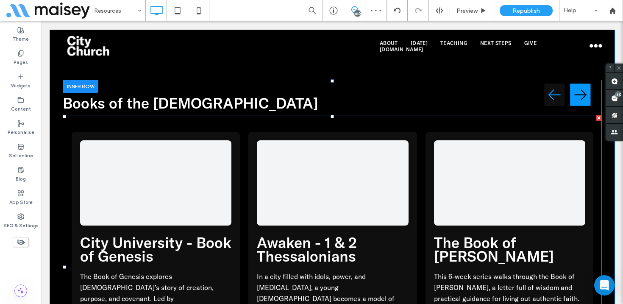
scroll to position [3493, 0]
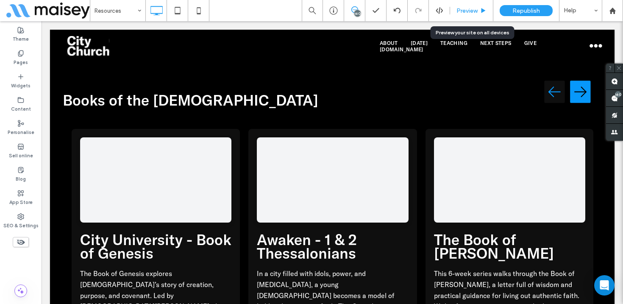
click at [471, 12] on span "Preview" at bounding box center [467, 10] width 21 height 7
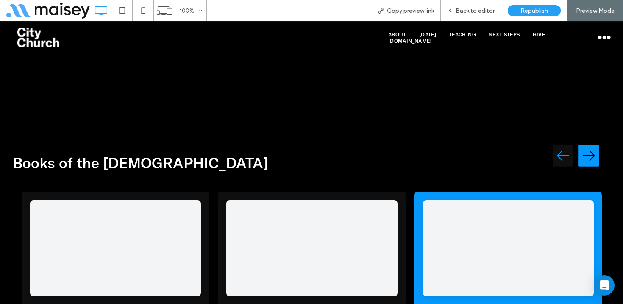
scroll to position [3418, 0]
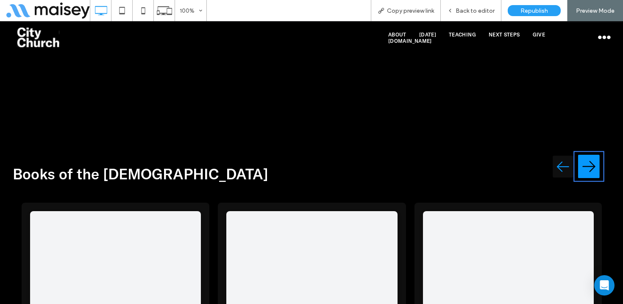
click at [584, 153] on img "Next testimonial" at bounding box center [589, 166] width 22 height 27
